Goal: Navigation & Orientation: Find specific page/section

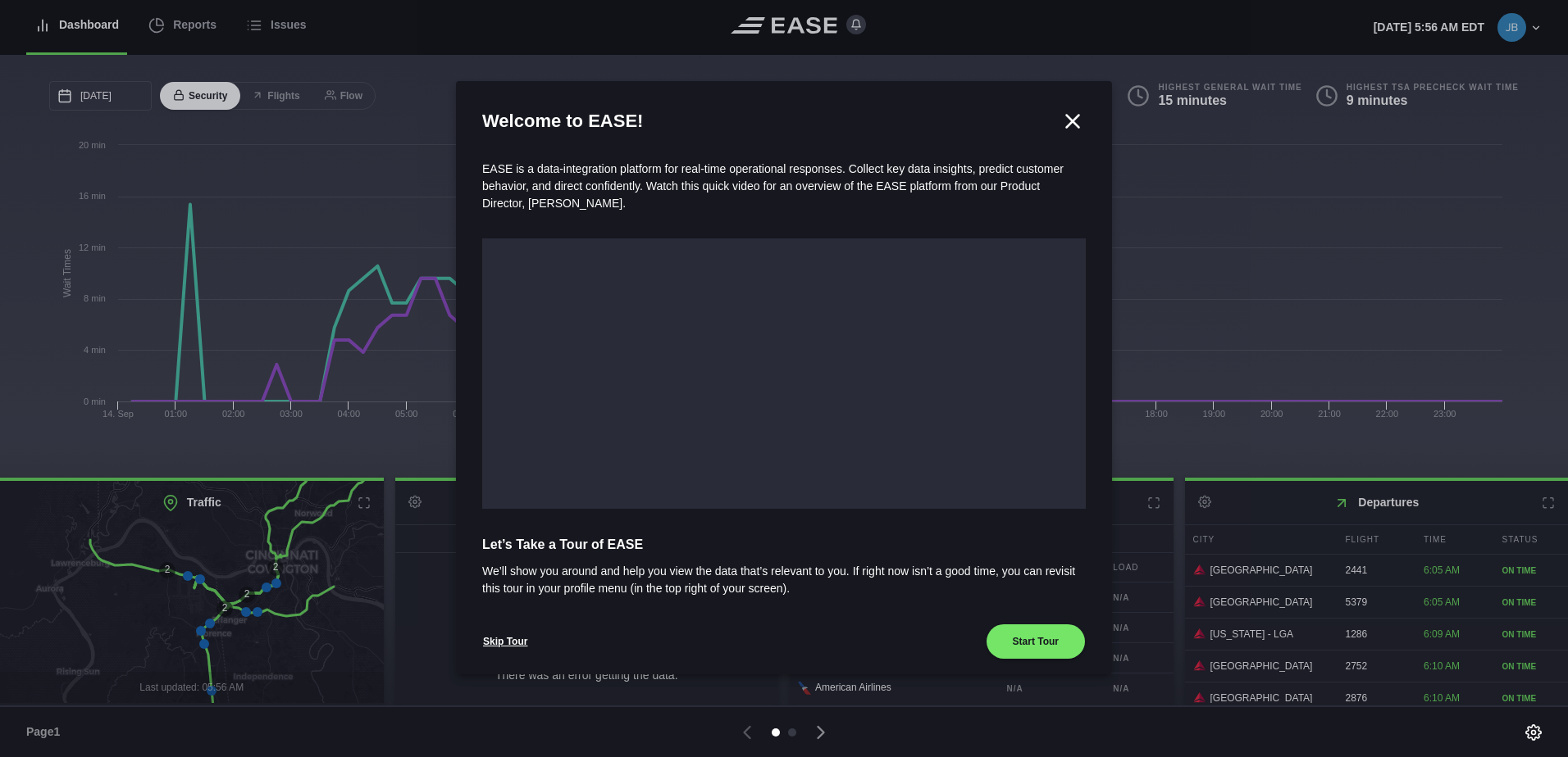
click at [1063, 125] on icon at bounding box center [1073, 121] width 25 height 25
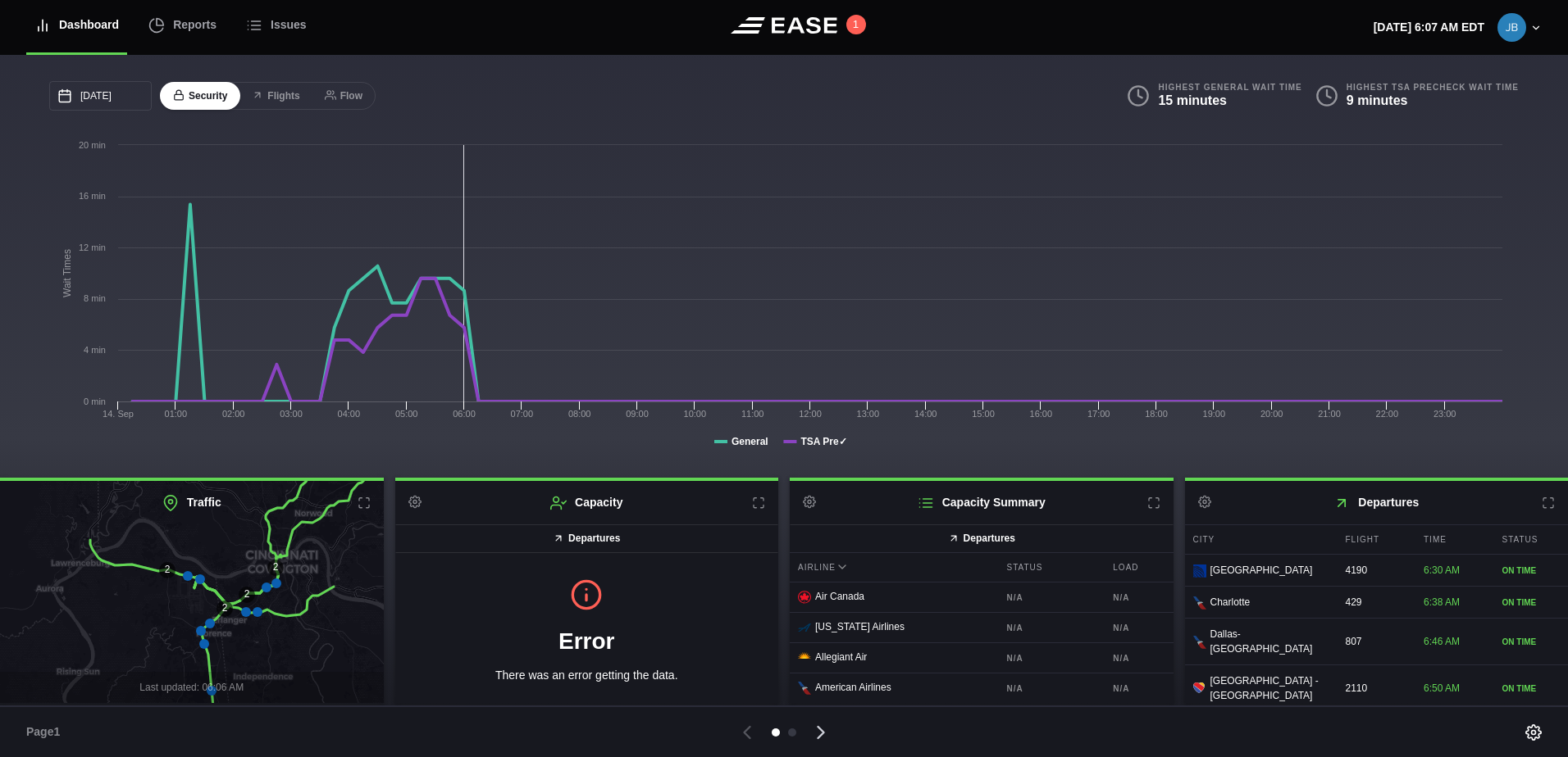
click at [820, 732] on icon at bounding box center [820, 732] width 23 height 23
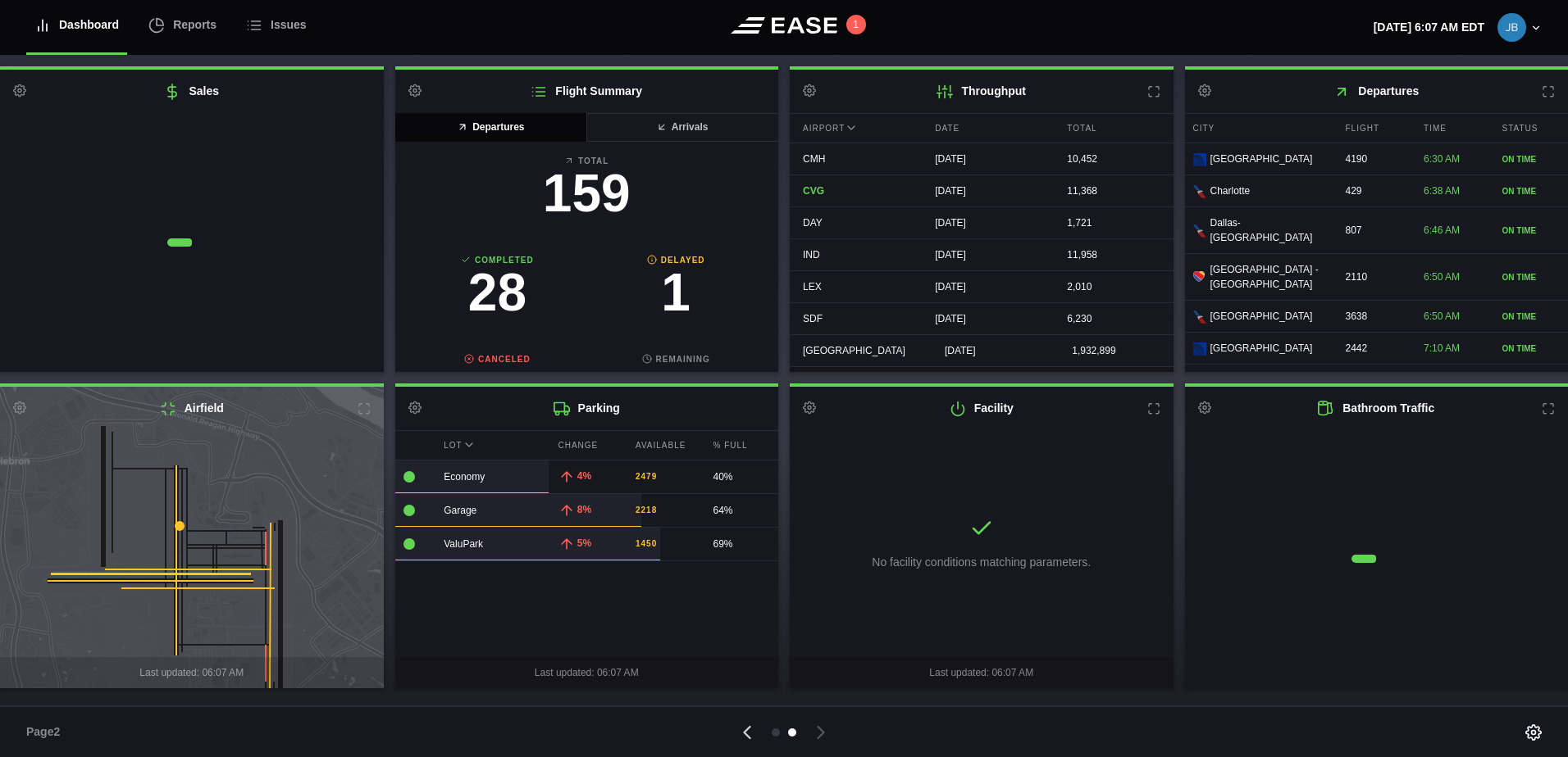
click at [744, 737] on icon at bounding box center [747, 732] width 23 height 23
